Goal: Use online tool/utility: Utilize a website feature to perform a specific function

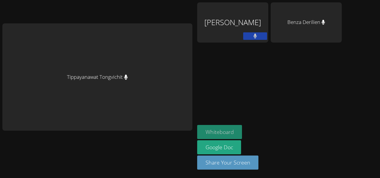
click at [233, 132] on button "Whiteboard" at bounding box center [219, 132] width 45 height 14
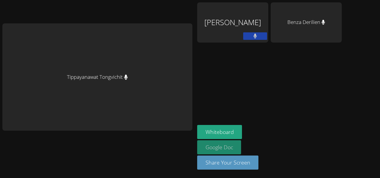
click at [236, 151] on link "Google Doc" at bounding box center [219, 147] width 44 height 14
click at [234, 169] on div "Whiteboard Google Doc Share Your Screen" at bounding box center [269, 149] width 145 height 49
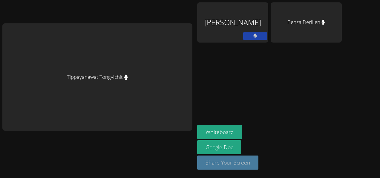
click at [238, 162] on button "Share Your Screen" at bounding box center [228, 162] width 62 height 14
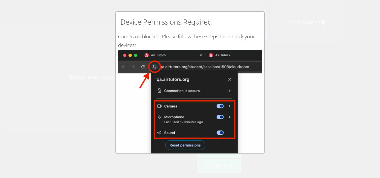
click at [153, 68] on img at bounding box center [190, 117] width 144 height 135
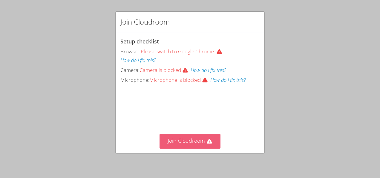
click at [182, 142] on button "Join Cloudroom" at bounding box center [190, 141] width 61 height 15
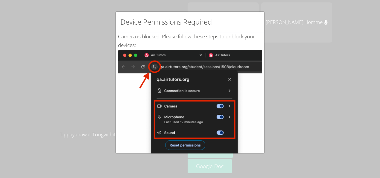
click at [97, 168] on div "Device Permissions Required Camera is blocked . Please follow these steps to un…" at bounding box center [190, 89] width 380 height 178
click at [144, 165] on div "Device Permissions Required Camera is blocked . Please follow these steps to un…" at bounding box center [190, 89] width 380 height 178
click at [173, 143] on img at bounding box center [190, 117] width 144 height 135
click at [61, 106] on div "Device Permissions Required Camera is blocked . Please follow these steps to un…" at bounding box center [190, 89] width 380 height 178
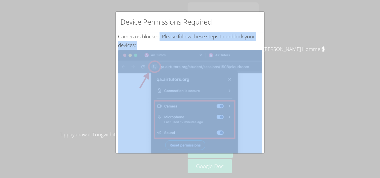
click at [61, 106] on div "Device Permissions Required Camera is blocked . Please follow these steps to un…" at bounding box center [190, 89] width 380 height 178
drag, startPoint x: 61, startPoint y: 106, endPoint x: 75, endPoint y: 150, distance: 46.2
click at [75, 150] on div "Device Permissions Required Camera is blocked . Please follow these steps to un…" at bounding box center [190, 89] width 380 height 178
click at [65, 130] on div "Device Permissions Required Camera is blocked . Please follow these steps to un…" at bounding box center [190, 89] width 380 height 178
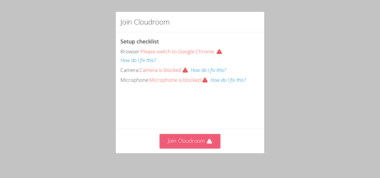
click at [193, 148] on button "Join Cloudroom" at bounding box center [190, 141] width 61 height 15
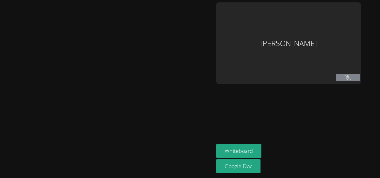
click at [280, 40] on div "[PERSON_NAME]" at bounding box center [289, 42] width 145 height 81
click at [263, 55] on div "[PERSON_NAME]" at bounding box center [289, 42] width 145 height 81
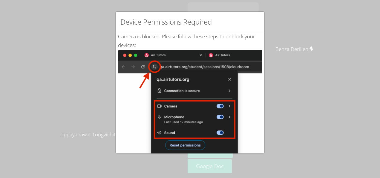
click at [137, 28] on div "Device Permissions Required" at bounding box center [190, 22] width 149 height 21
click at [129, 28] on div "Device Permissions Required" at bounding box center [190, 22] width 149 height 21
click at [20, 41] on div "Device Permissions Required Camera is blocked . Please follow these steps to un…" at bounding box center [190, 89] width 380 height 178
